Goal: Task Accomplishment & Management: Use online tool/utility

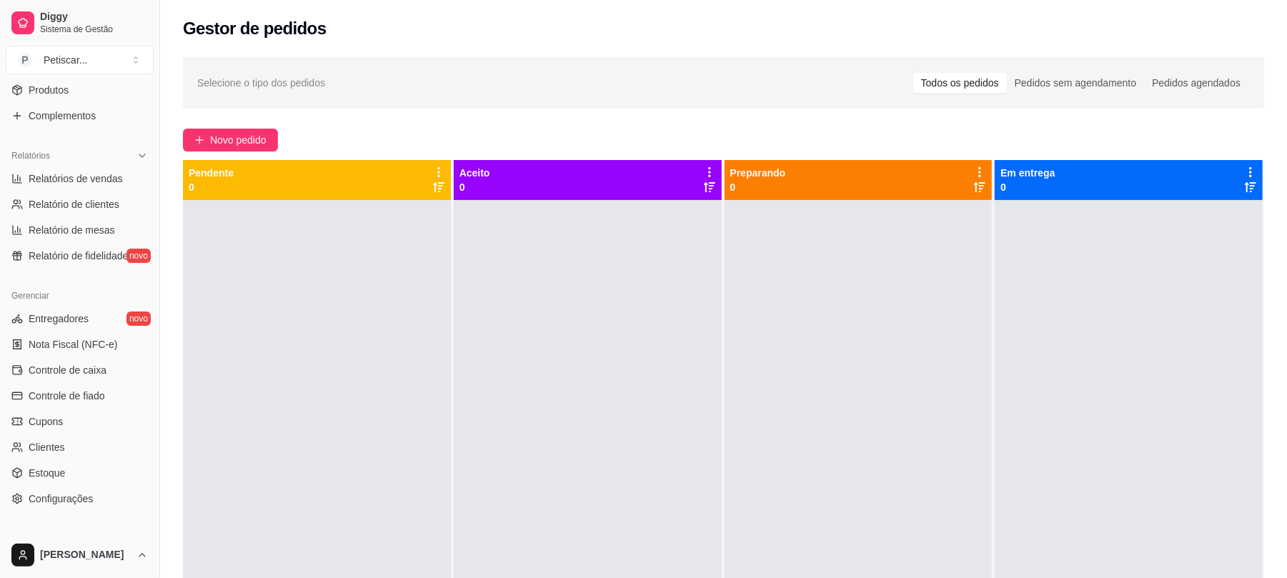
scroll to position [379, 0]
click at [35, 364] on span "Controle de caixa" at bounding box center [68, 369] width 78 height 14
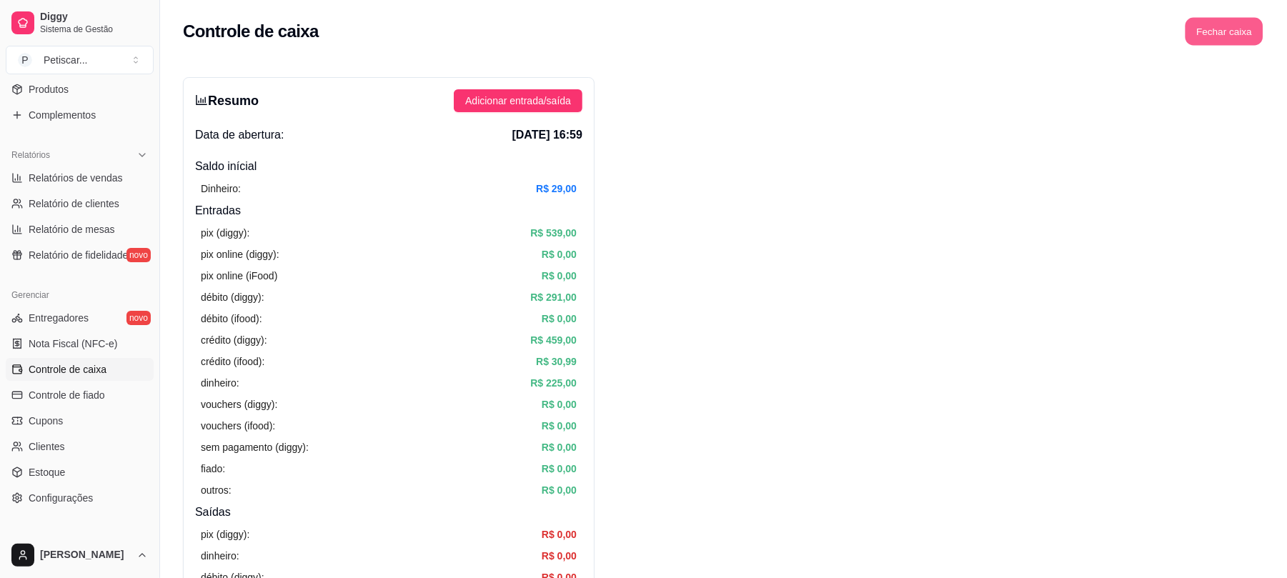
click at [1253, 30] on button "Fechar caixa" at bounding box center [1224, 32] width 78 height 28
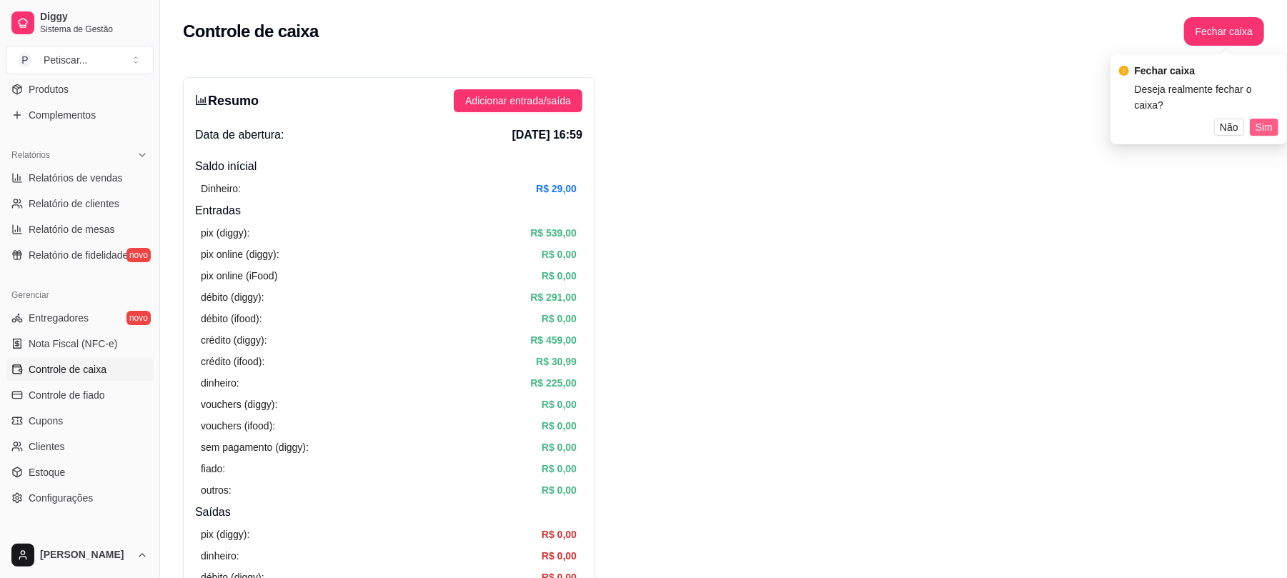
click at [1266, 119] on span "Sim" at bounding box center [1263, 127] width 17 height 16
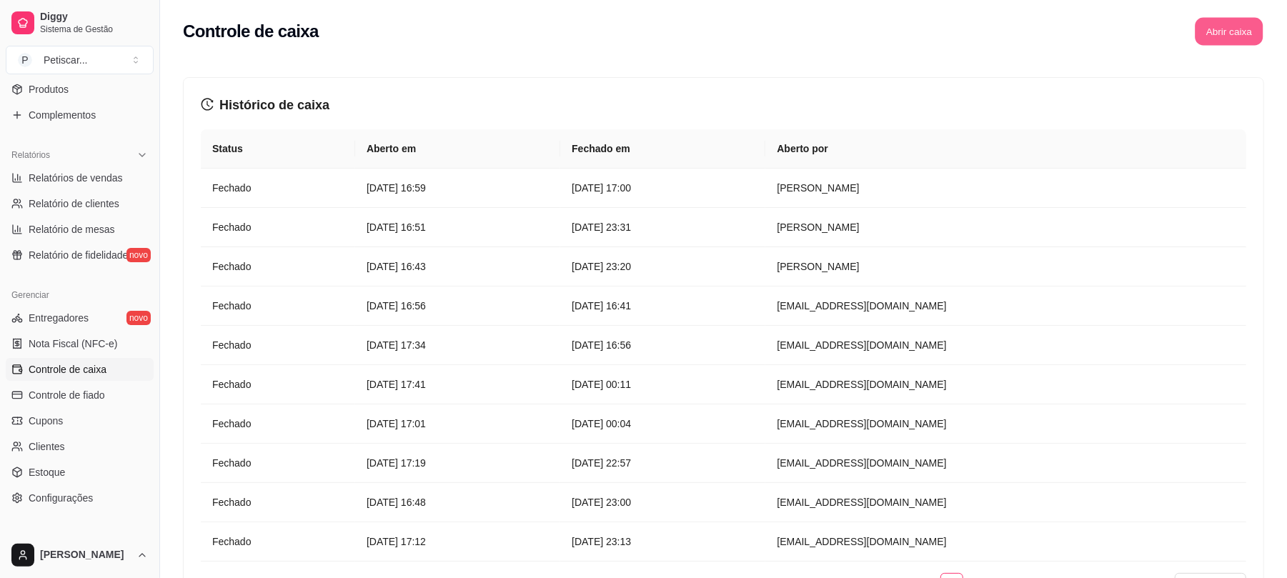
click at [1214, 34] on button "Abrir caixa" at bounding box center [1228, 32] width 68 height 28
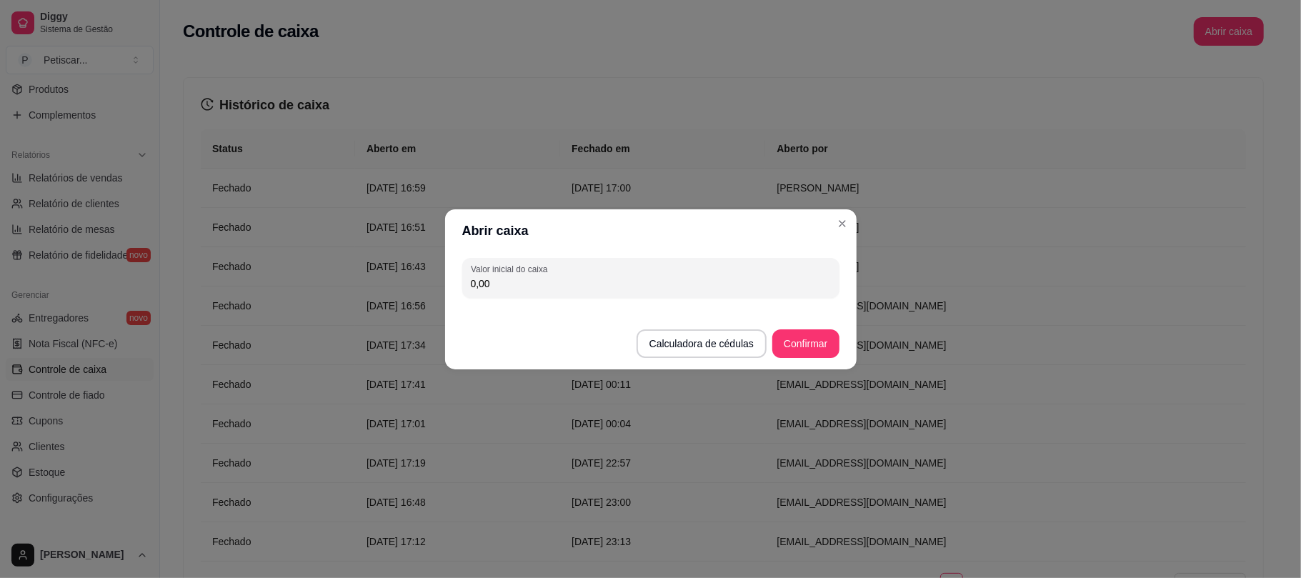
click at [489, 287] on input "0,00" at bounding box center [651, 283] width 360 height 14
type input "68,00"
click at [819, 341] on button "Confirmar" at bounding box center [805, 343] width 65 height 28
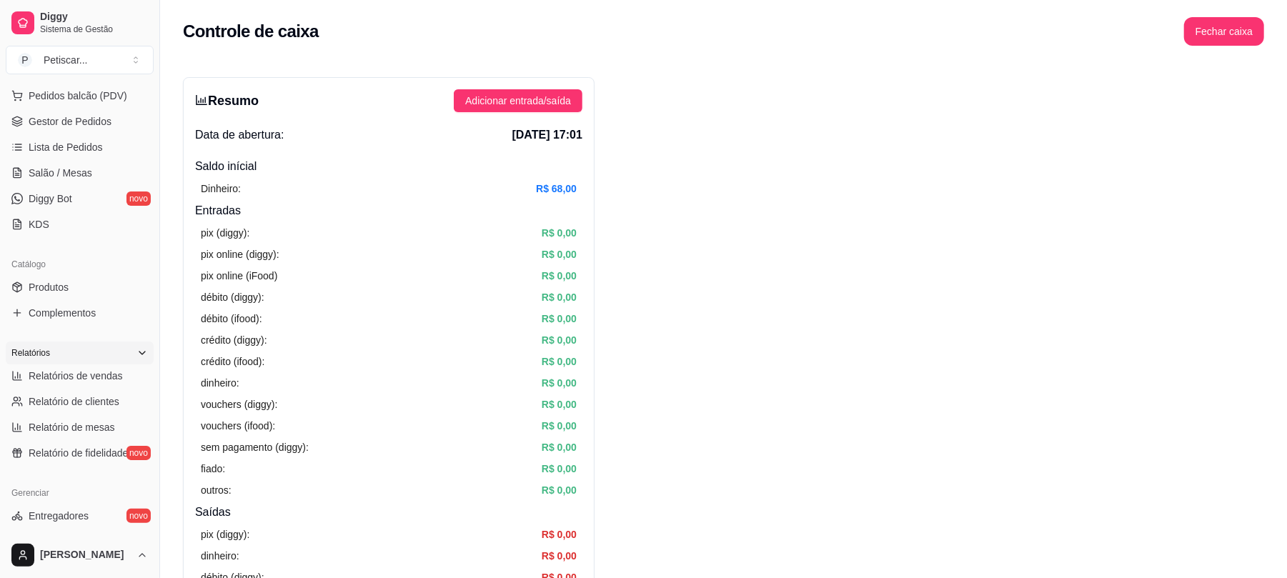
scroll to position [175, 0]
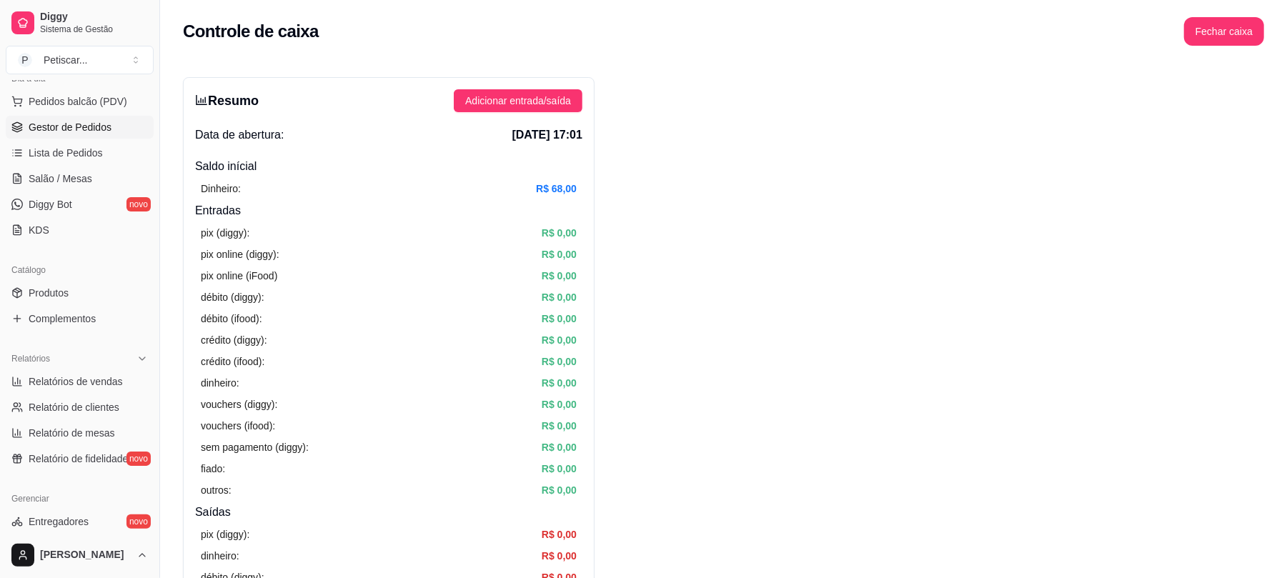
click at [90, 127] on span "Gestor de Pedidos" at bounding box center [70, 127] width 83 height 14
